Goal: Communication & Community: Answer question/provide support

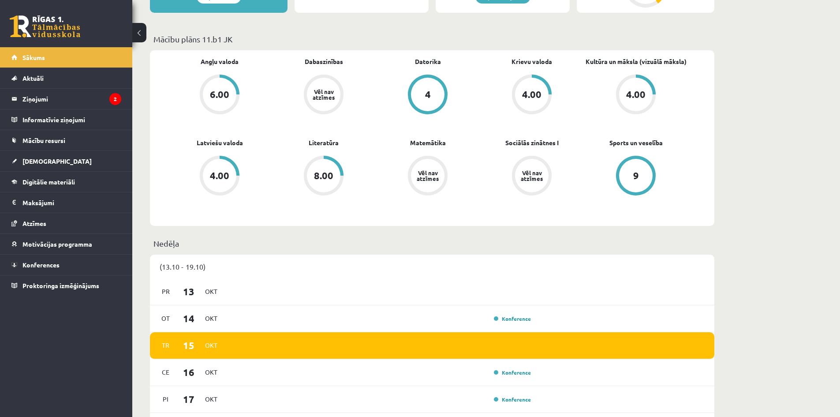
scroll to position [118, 0]
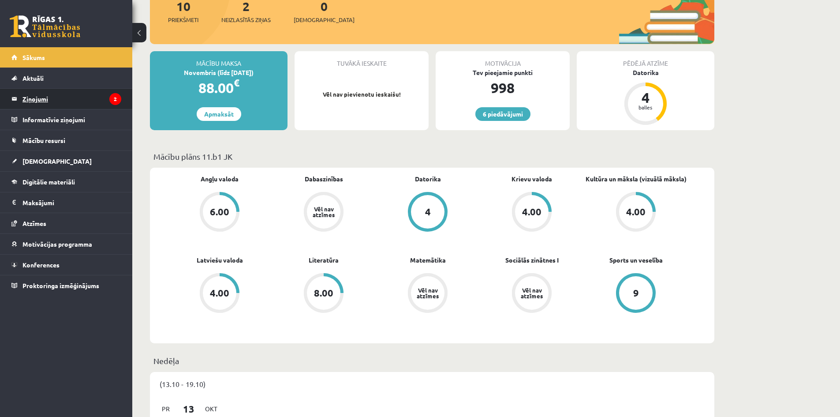
click at [64, 103] on legend "Ziņojumi 2" at bounding box center [71, 99] width 99 height 20
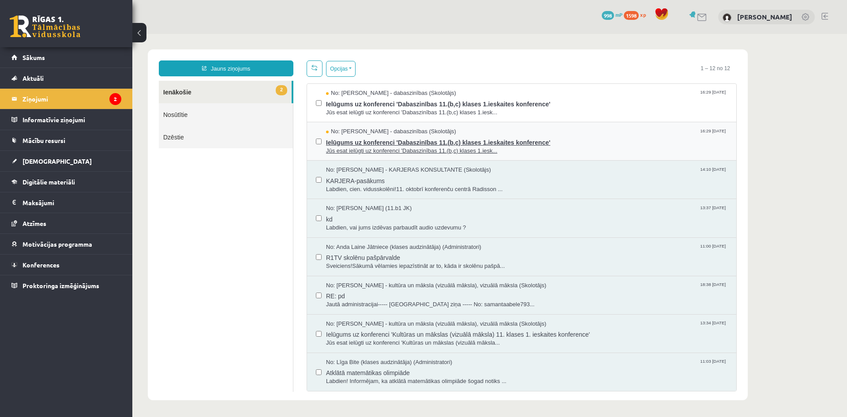
click at [422, 136] on span "Ielūgums uz konferenci 'Dabaszinības 11.(b,c) klases 1.ieskaites konference'" at bounding box center [526, 141] width 401 height 11
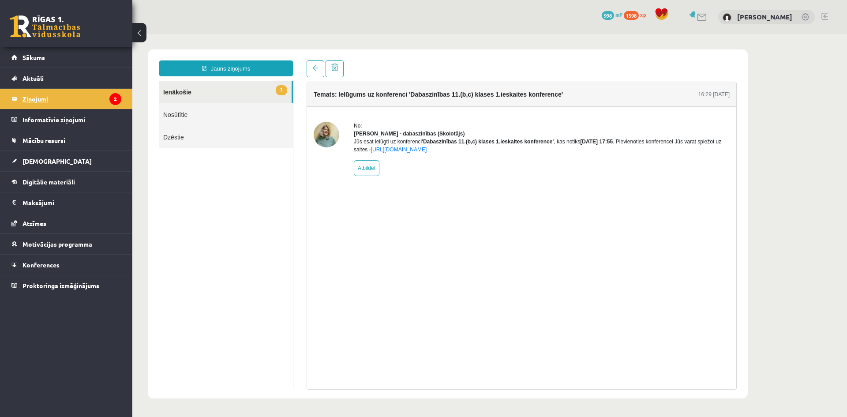
click at [74, 93] on legend "Ziņojumi 2" at bounding box center [71, 99] width 99 height 20
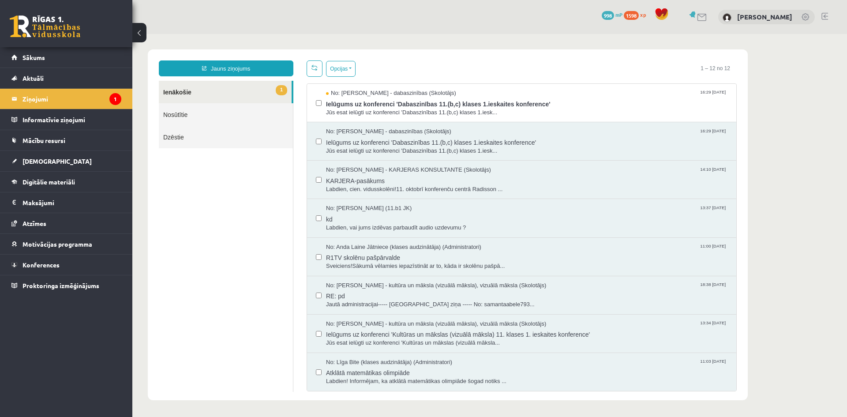
click at [224, 90] on link "1 Ienākošie" at bounding box center [225, 92] width 133 height 22
click at [399, 101] on span "Ielūgums uz konferenci 'Dabaszinības 11.(b,c) klases 1.ieskaites konference'" at bounding box center [526, 102] width 401 height 11
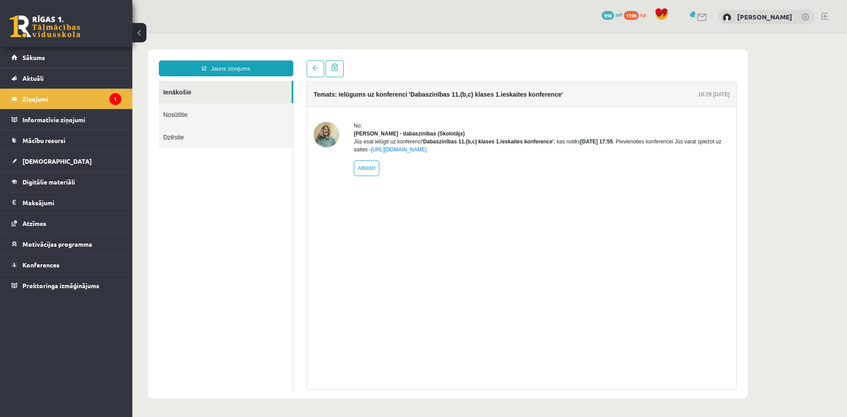
click at [179, 89] on link "Ienākošie" at bounding box center [225, 92] width 133 height 22
click at [192, 91] on link "Ienākošie" at bounding box center [225, 92] width 133 height 22
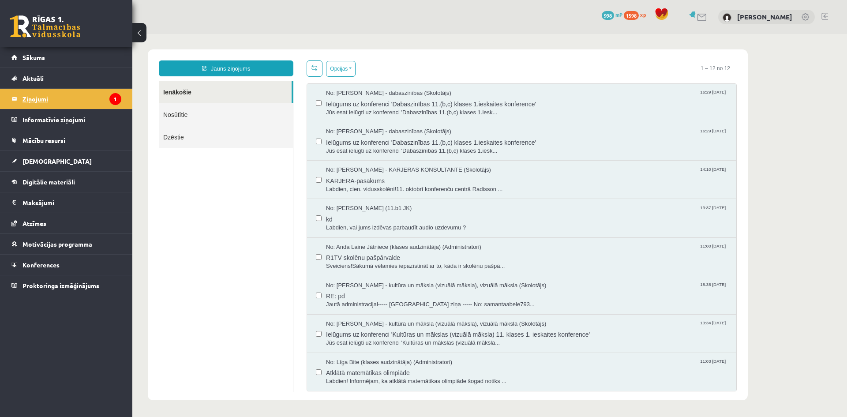
click at [96, 100] on legend "Ziņojumi 1" at bounding box center [71, 99] width 99 height 20
click at [77, 157] on link "[DEMOGRAPHIC_DATA]" at bounding box center [66, 161] width 110 height 20
